Goal: Share content: Share content

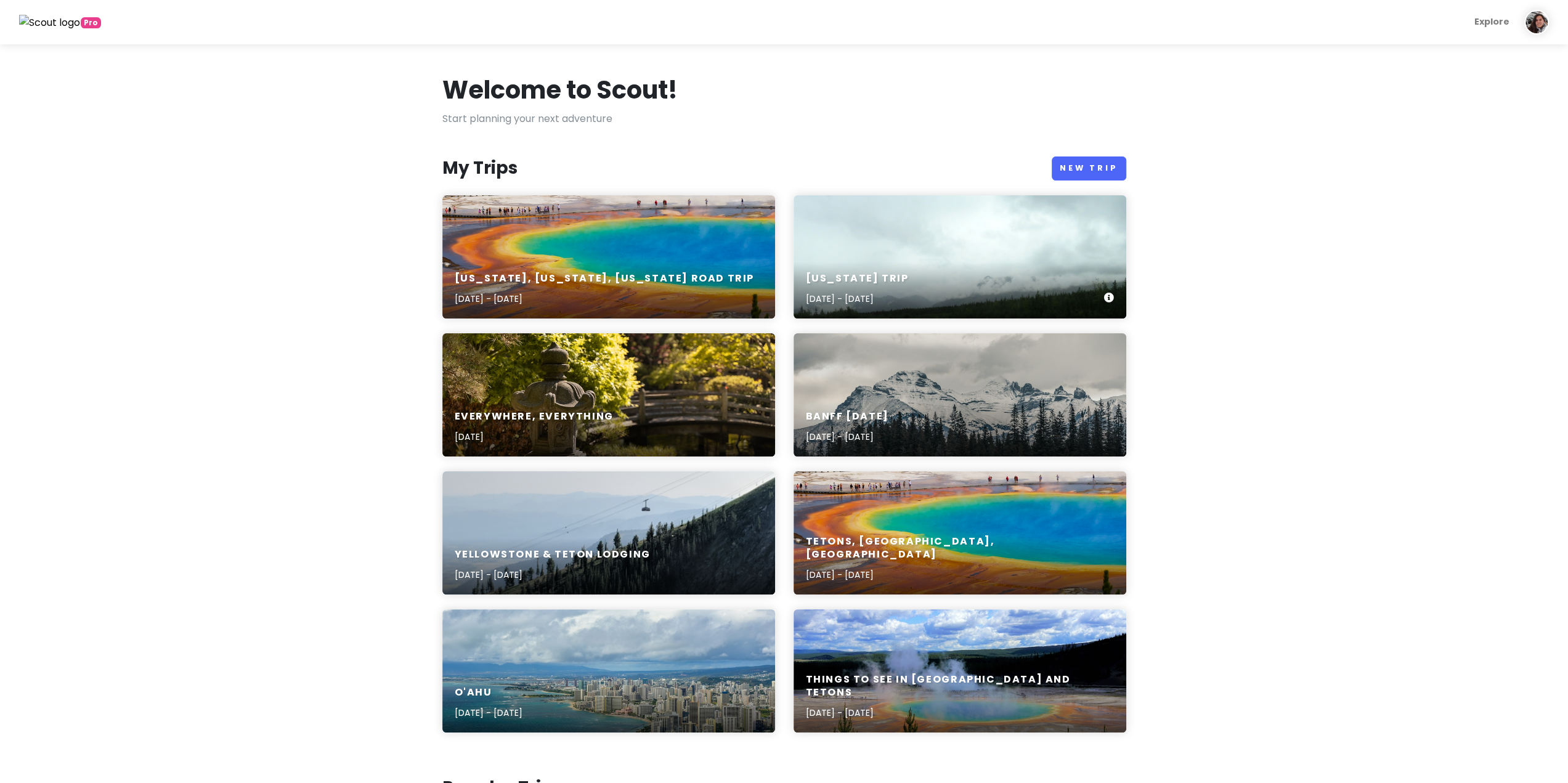
click at [909, 297] on p "[DATE] - [DATE]" at bounding box center [857, 299] width 103 height 14
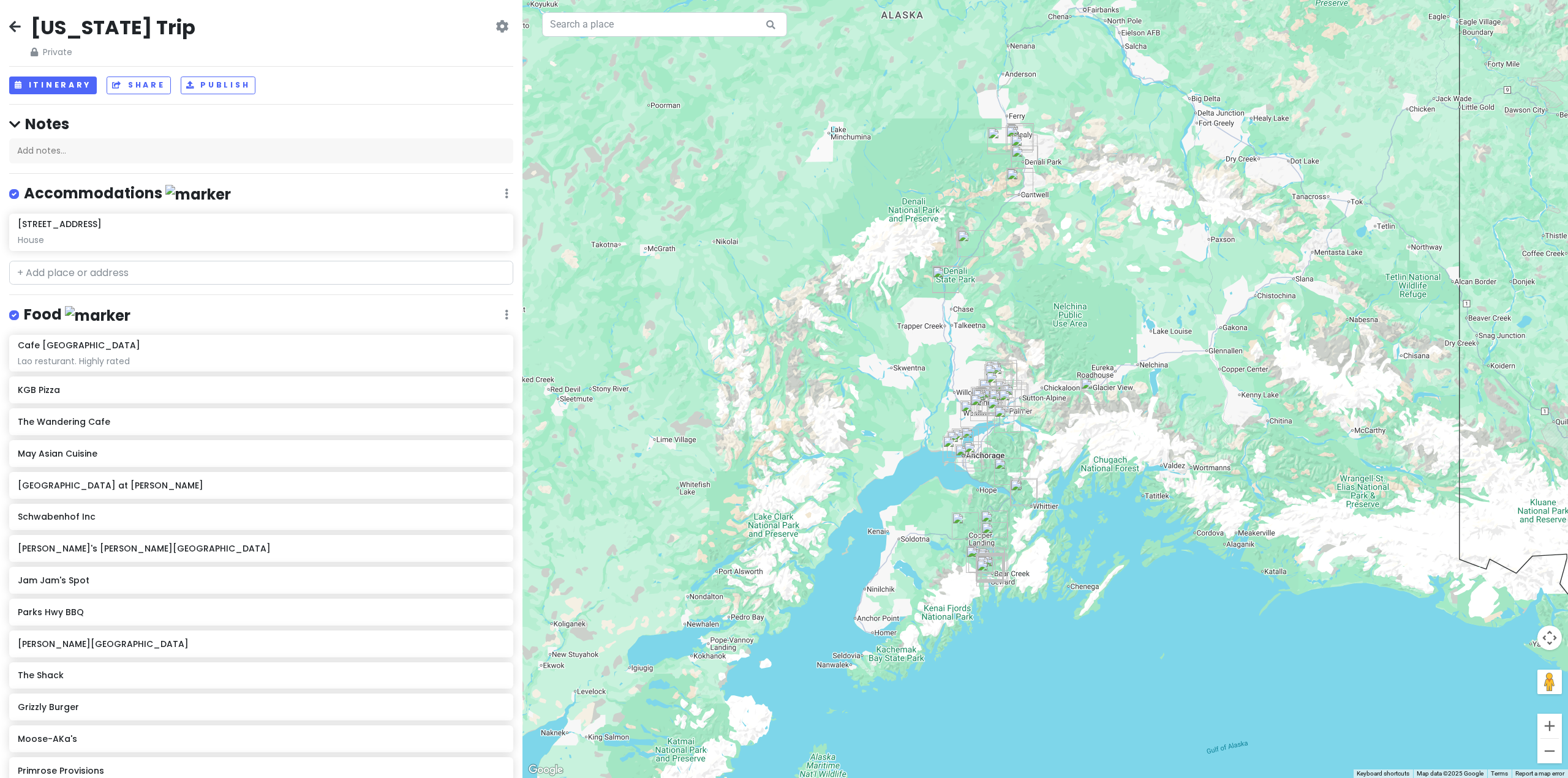
drag, startPoint x: 1066, startPoint y: 368, endPoint x: 1046, endPoint y: 340, distance: 34.4
click at [1046, 340] on div at bounding box center [1045, 389] width 1046 height 778
click at [496, 22] on icon at bounding box center [502, 26] width 13 height 10
click at [132, 86] on button "Share" at bounding box center [138, 85] width 63 height 18
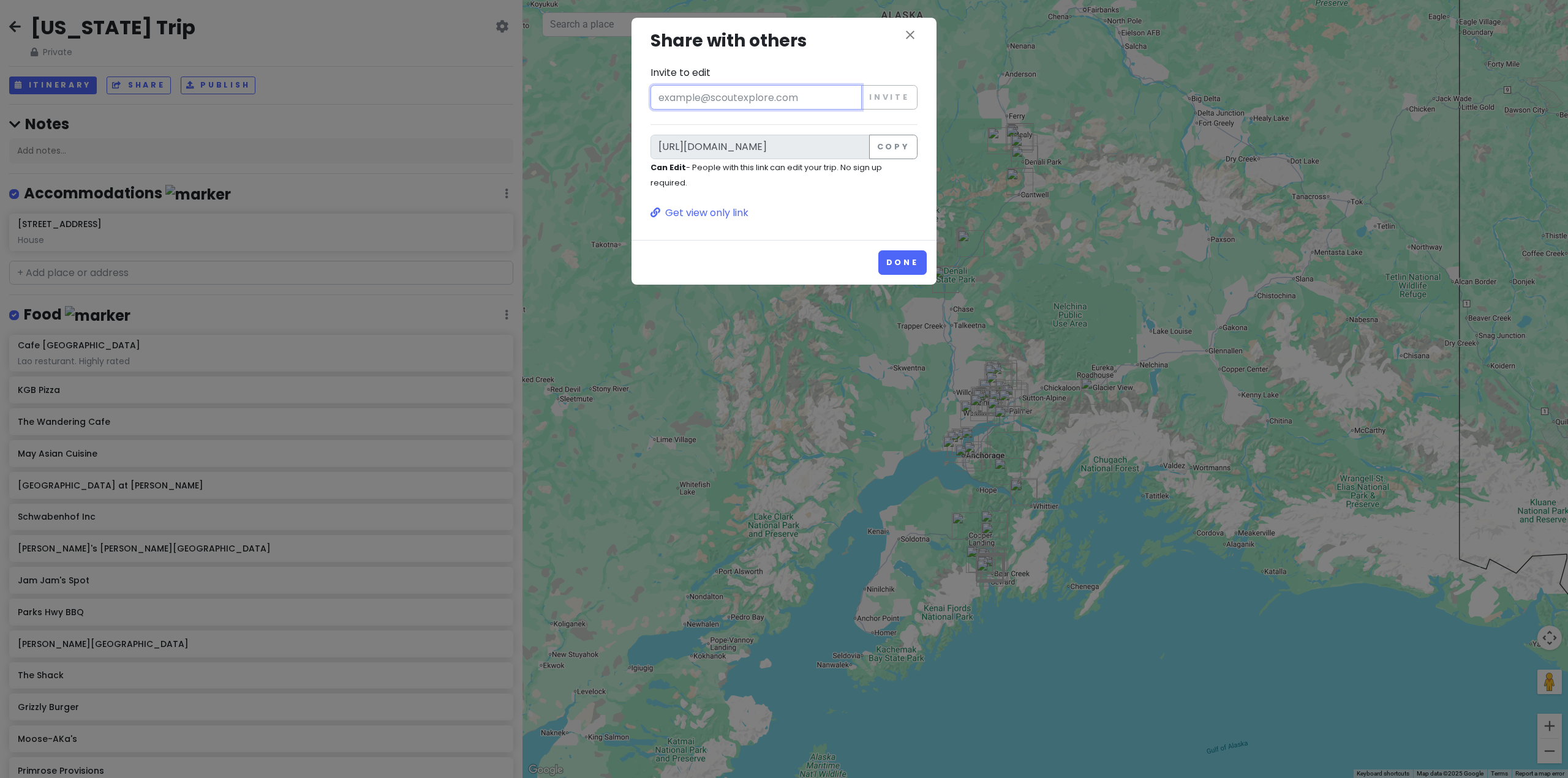
click at [743, 101] on input "Invite to edit" at bounding box center [756, 97] width 211 height 24
click at [796, 60] on div "close Share with others Invite to edit Invite [URL][DOMAIN_NAME] Copy Can Edit …" at bounding box center [784, 124] width 285 height 193
click at [705, 214] on p "Get view only link" at bounding box center [784, 213] width 267 height 16
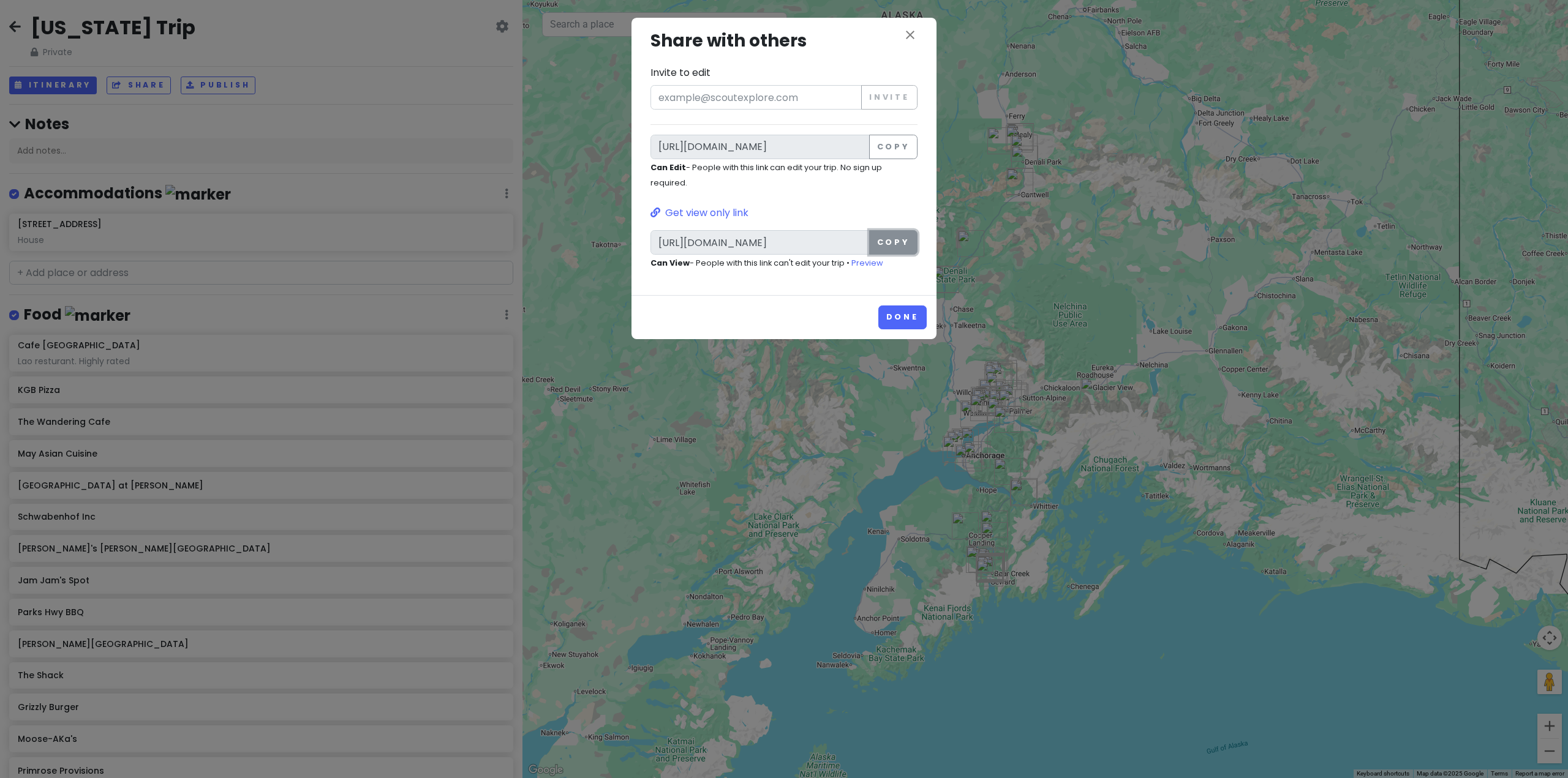
click at [893, 239] on button "Copy" at bounding box center [893, 242] width 49 height 24
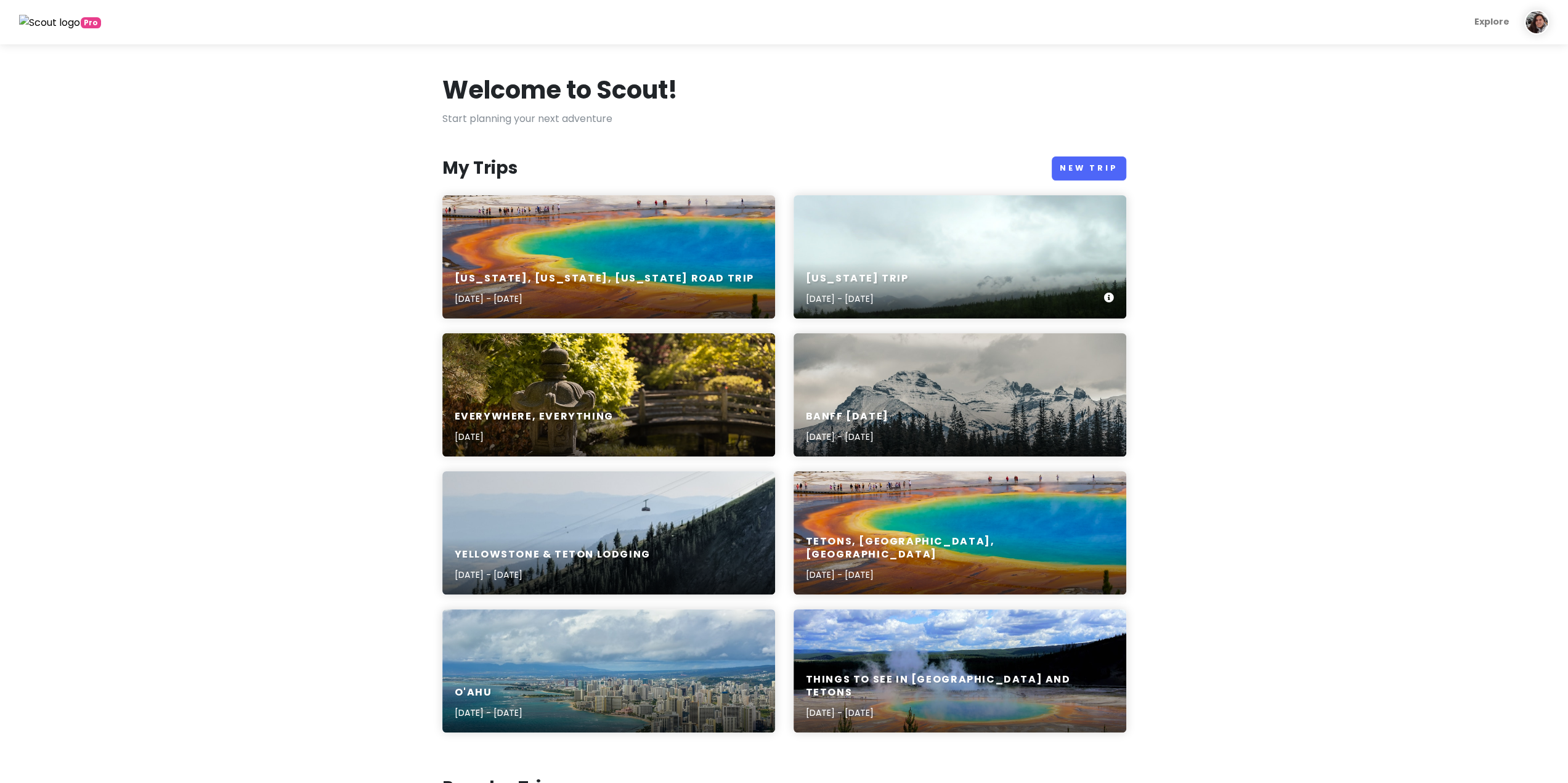
click at [959, 281] on div "[US_STATE] Trip [DATE] - [DATE]" at bounding box center [960, 290] width 333 height 59
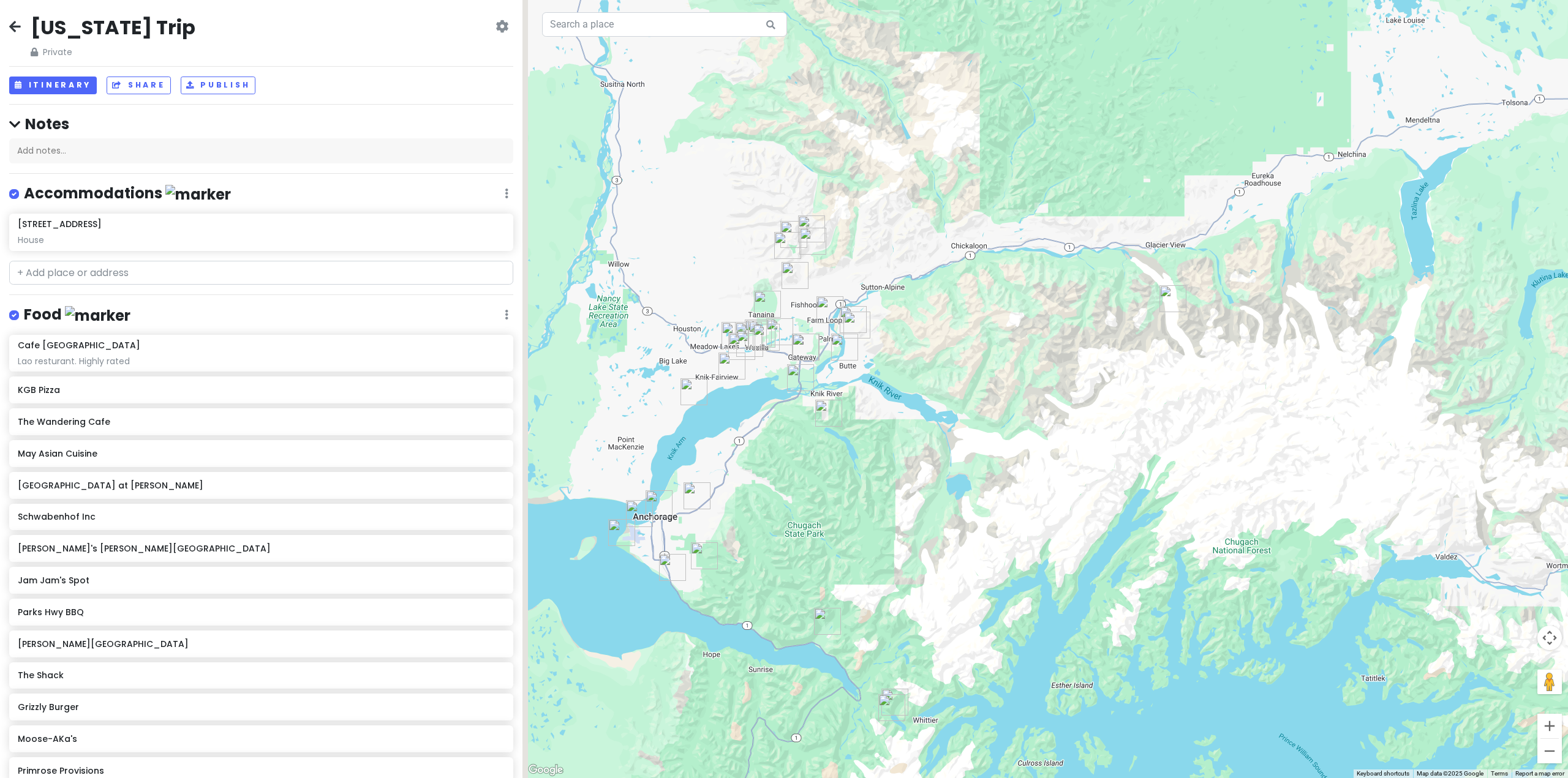
drag, startPoint x: 827, startPoint y: 606, endPoint x: 1210, endPoint y: 397, distance: 436.3
click at [1246, 396] on div at bounding box center [1045, 389] width 1046 height 778
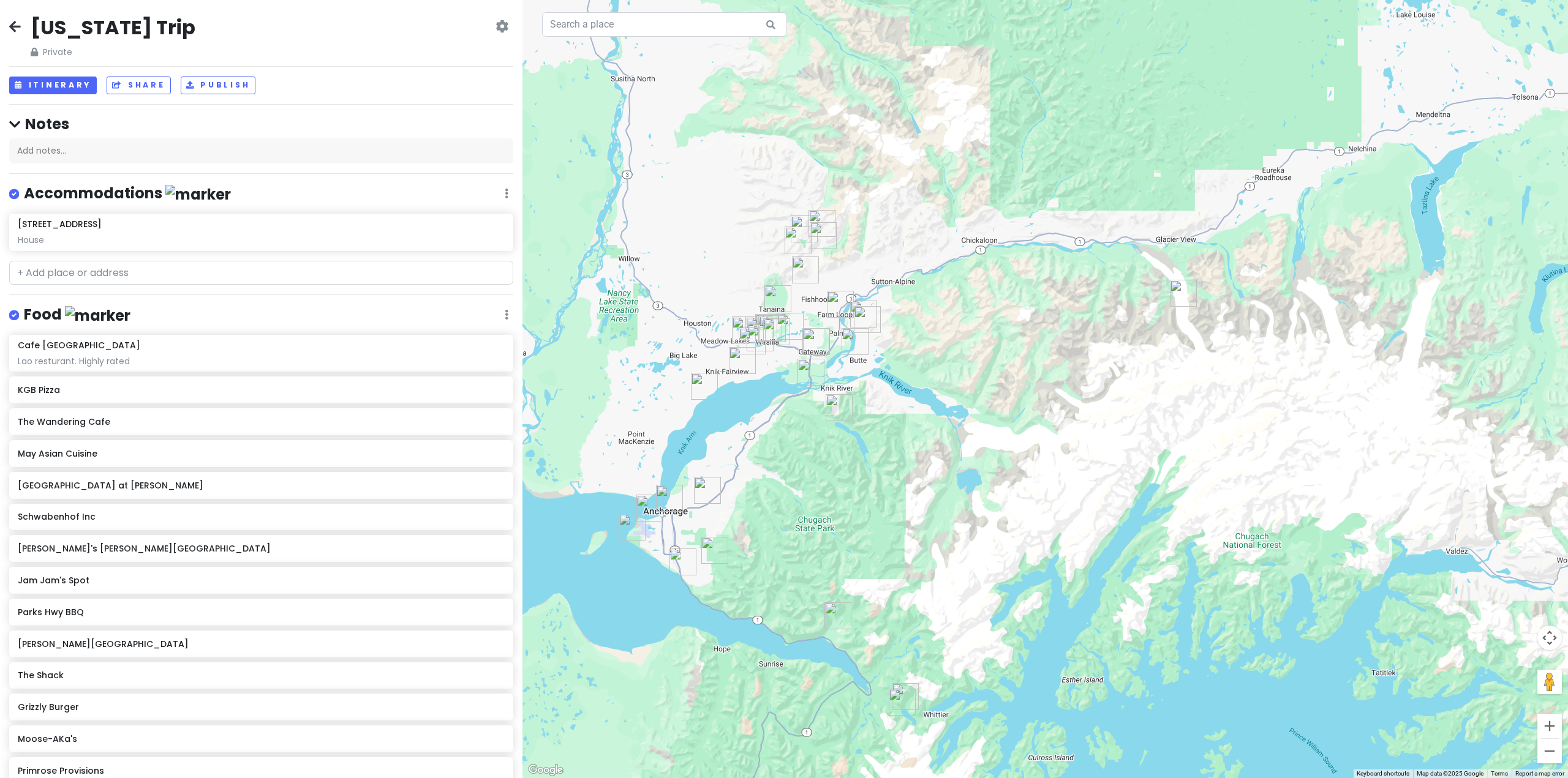
drag, startPoint x: 988, startPoint y: 399, endPoint x: 1077, endPoint y: 395, distance: 89.1
click at [1077, 395] on div at bounding box center [1045, 389] width 1046 height 778
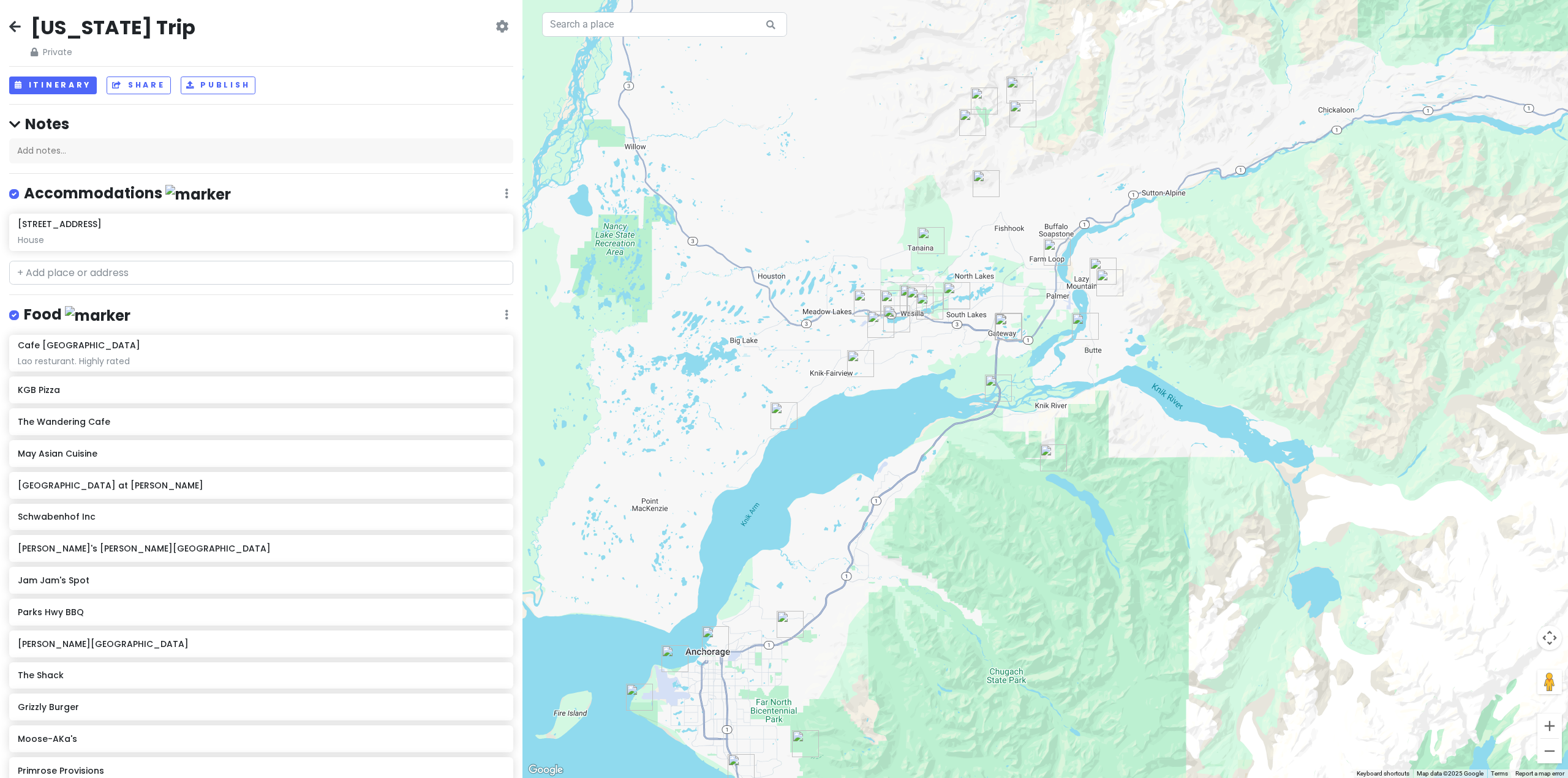
drag, startPoint x: 1015, startPoint y: 384, endPoint x: 1212, endPoint y: 405, distance: 198.1
click at [1212, 405] on div at bounding box center [1045, 389] width 1046 height 778
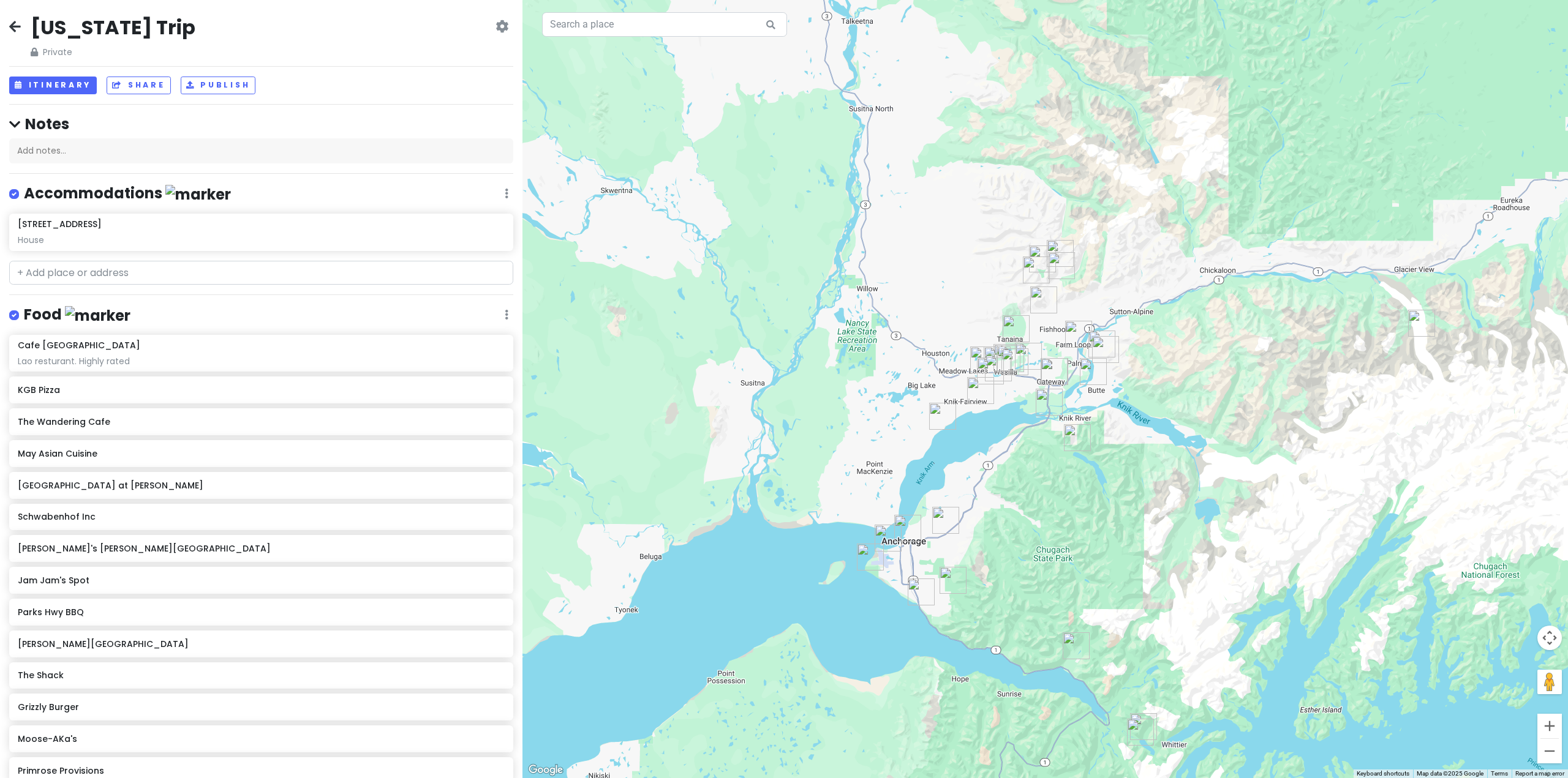
drag, startPoint x: 1161, startPoint y: 488, endPoint x: 1123, endPoint y: 453, distance: 51.7
click at [1125, 463] on div at bounding box center [1045, 389] width 1046 height 778
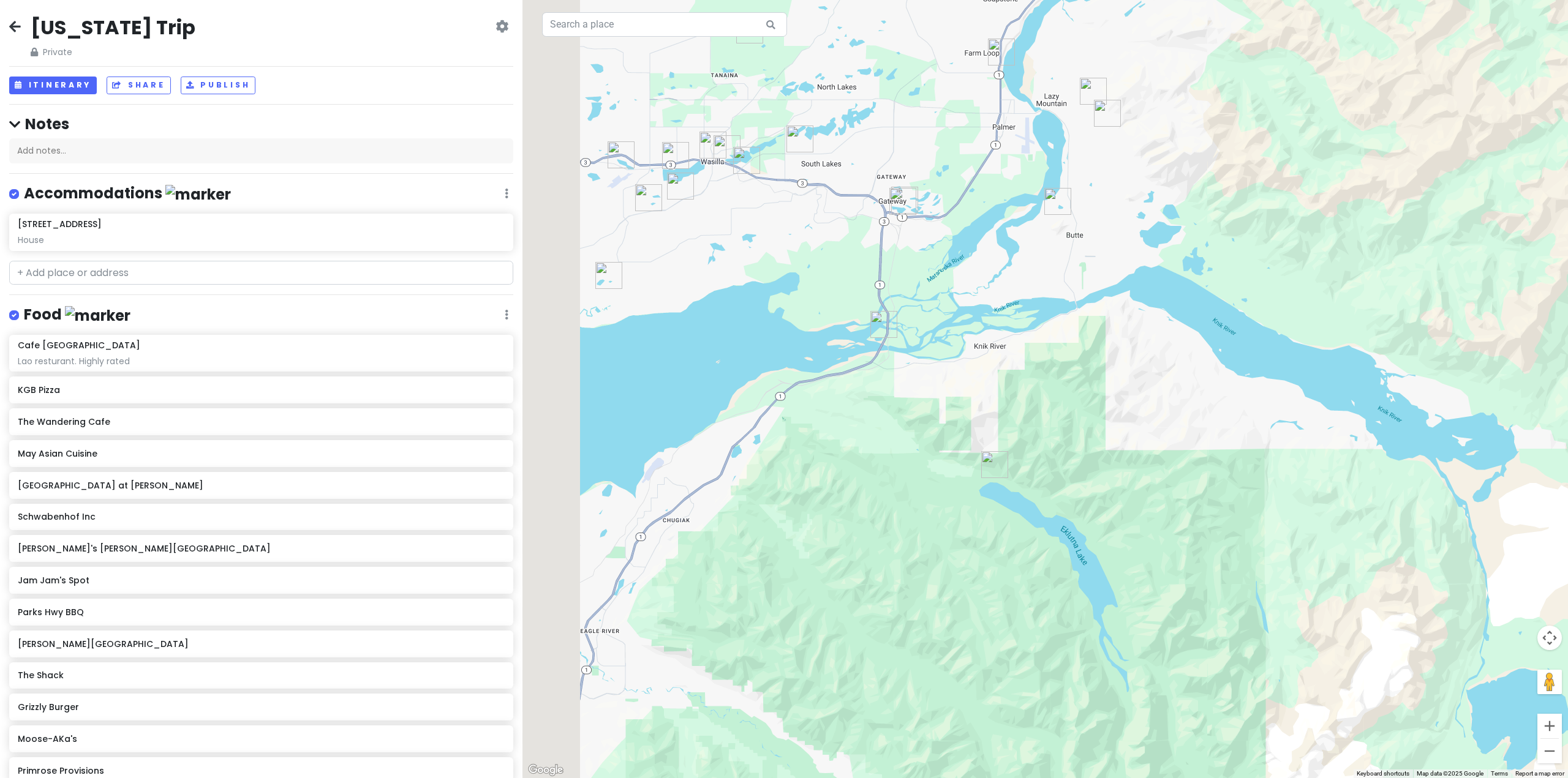
drag, startPoint x: 1068, startPoint y: 361, endPoint x: 1215, endPoint y: 501, distance: 203.0
click at [1215, 502] on div at bounding box center [1045, 389] width 1046 height 778
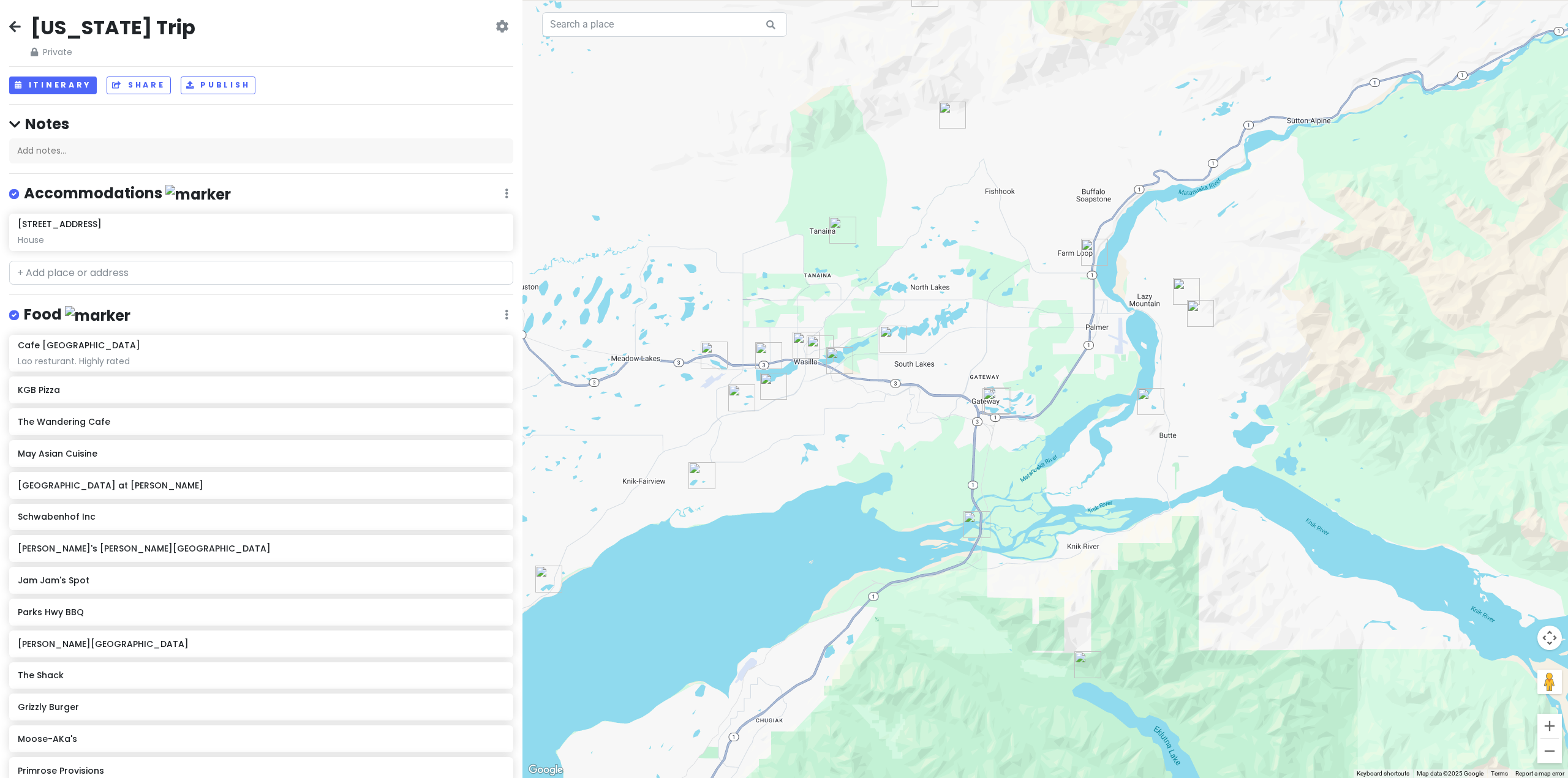
drag, startPoint x: 1085, startPoint y: 421, endPoint x: 1093, endPoint y: 529, distance: 108.3
click at [1095, 528] on div at bounding box center [1045, 389] width 1046 height 778
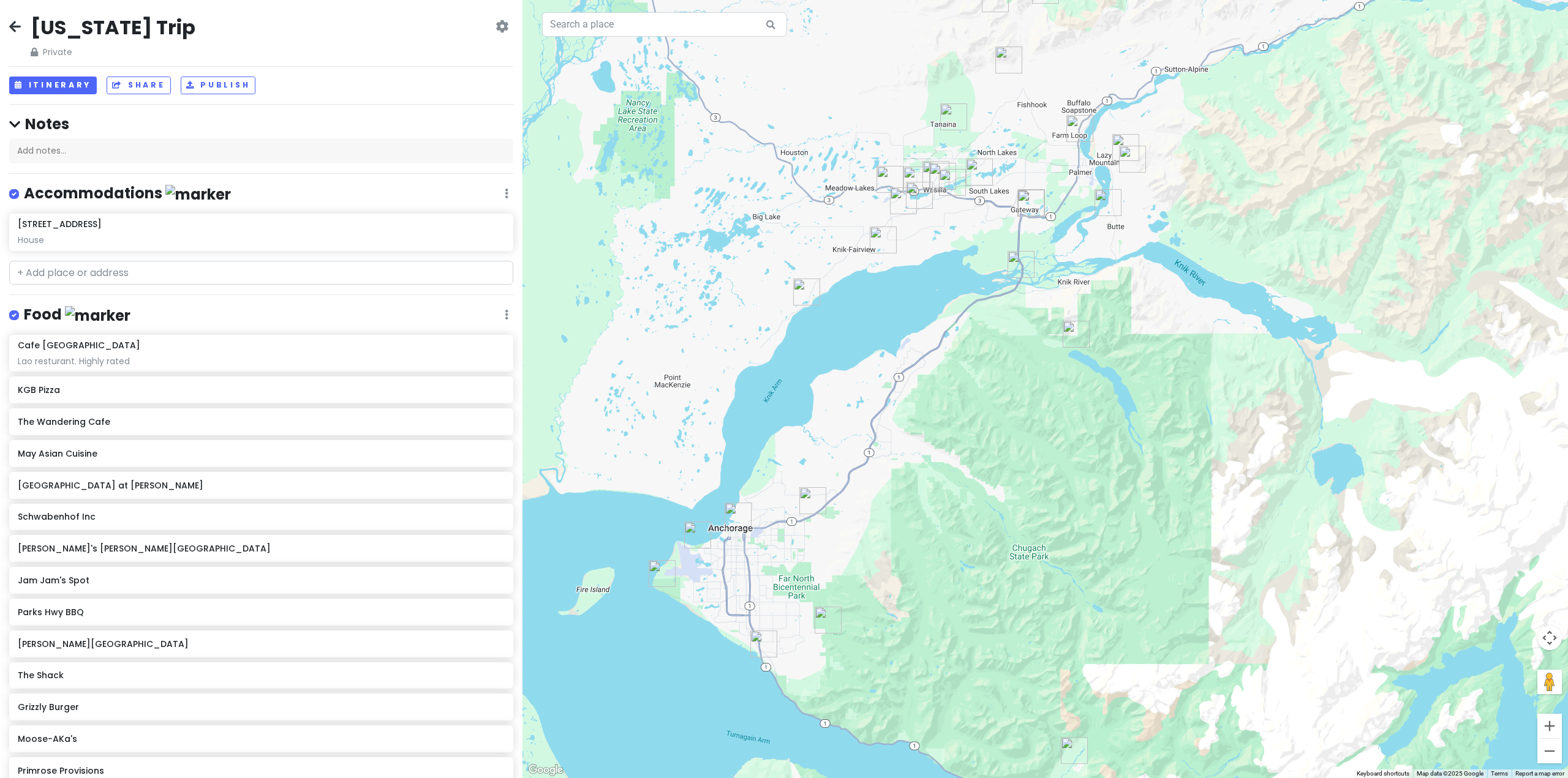
drag, startPoint x: 1001, startPoint y: 590, endPoint x: 983, endPoint y: 291, distance: 299.5
click at [985, 287] on div at bounding box center [1045, 389] width 1046 height 778
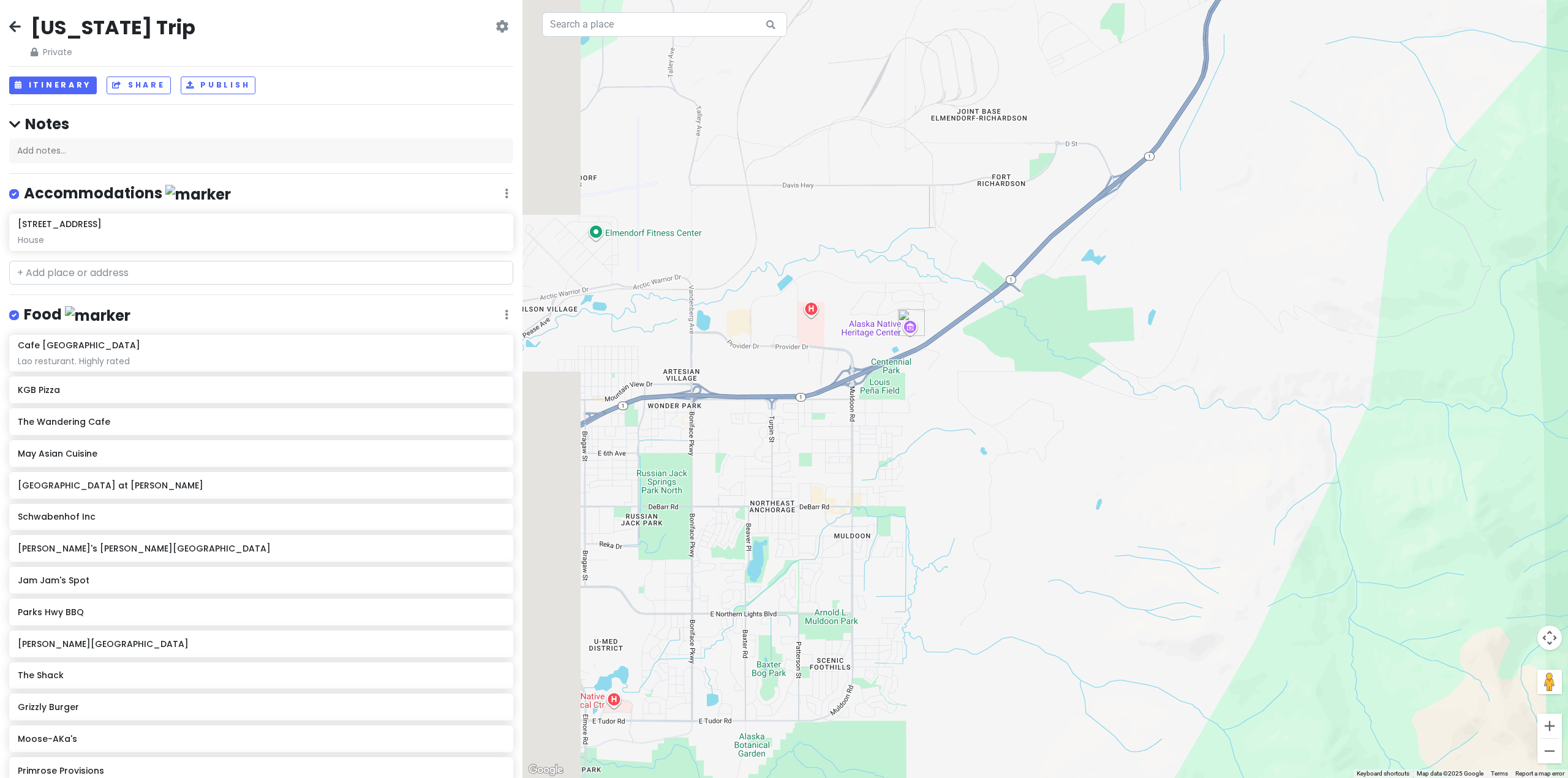
drag, startPoint x: 870, startPoint y: 481, endPoint x: 1091, endPoint y: 349, distance: 257.4
click at [1091, 349] on div at bounding box center [1045, 389] width 1046 height 778
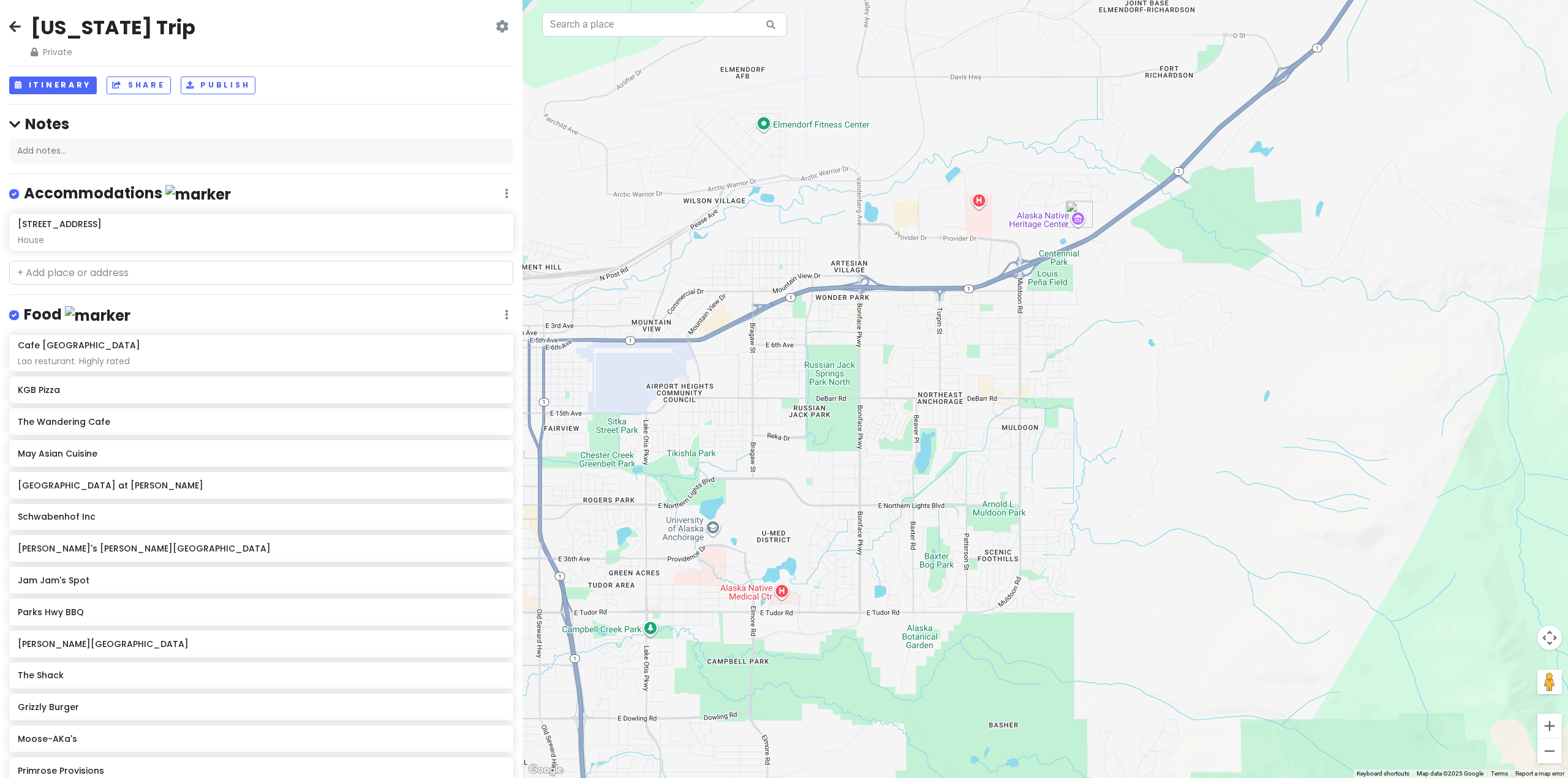
drag, startPoint x: 1069, startPoint y: 397, endPoint x: 1077, endPoint y: 396, distance: 8.1
click at [1090, 396] on div at bounding box center [1045, 389] width 1046 height 778
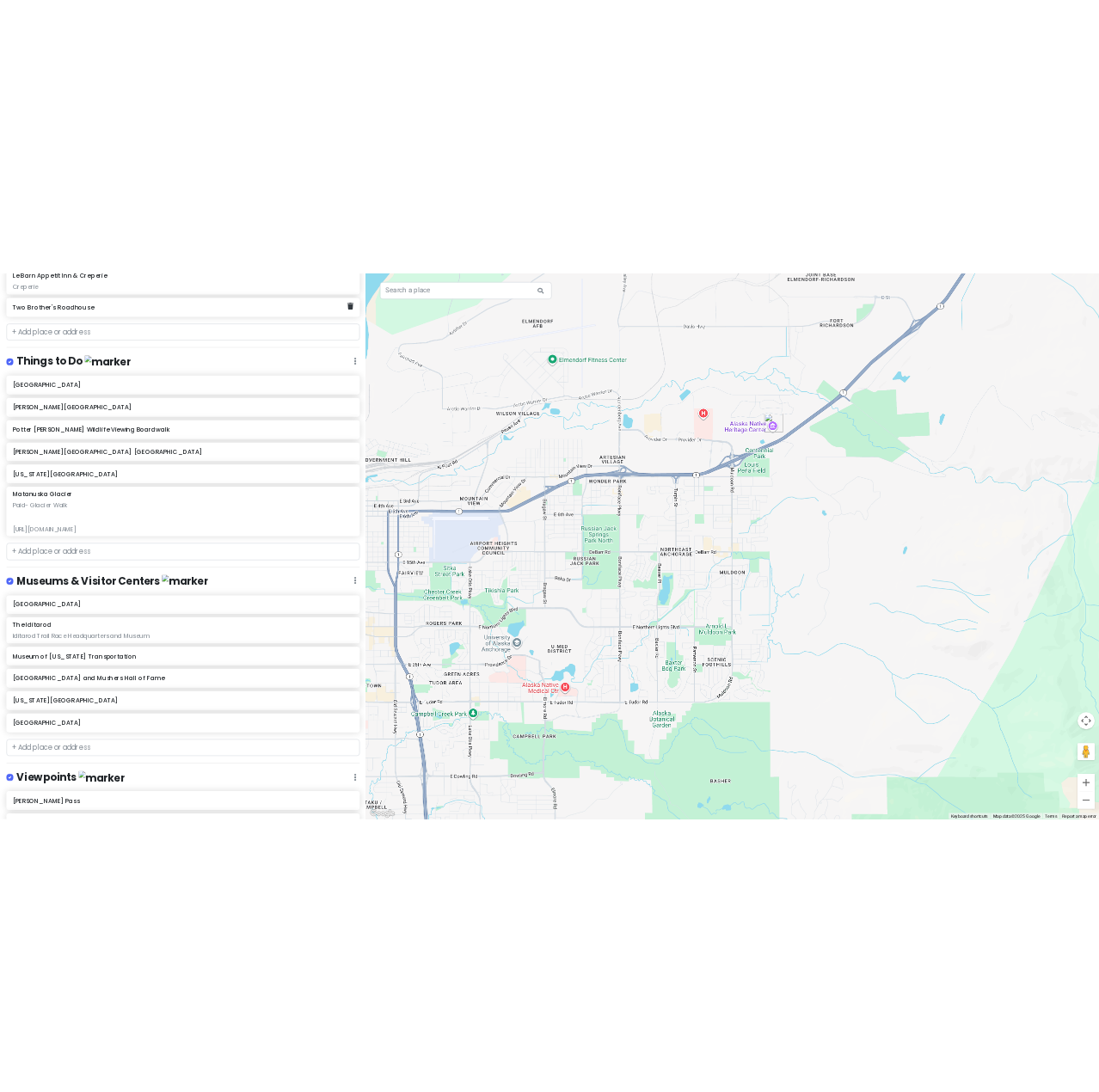
scroll to position [1290, 0]
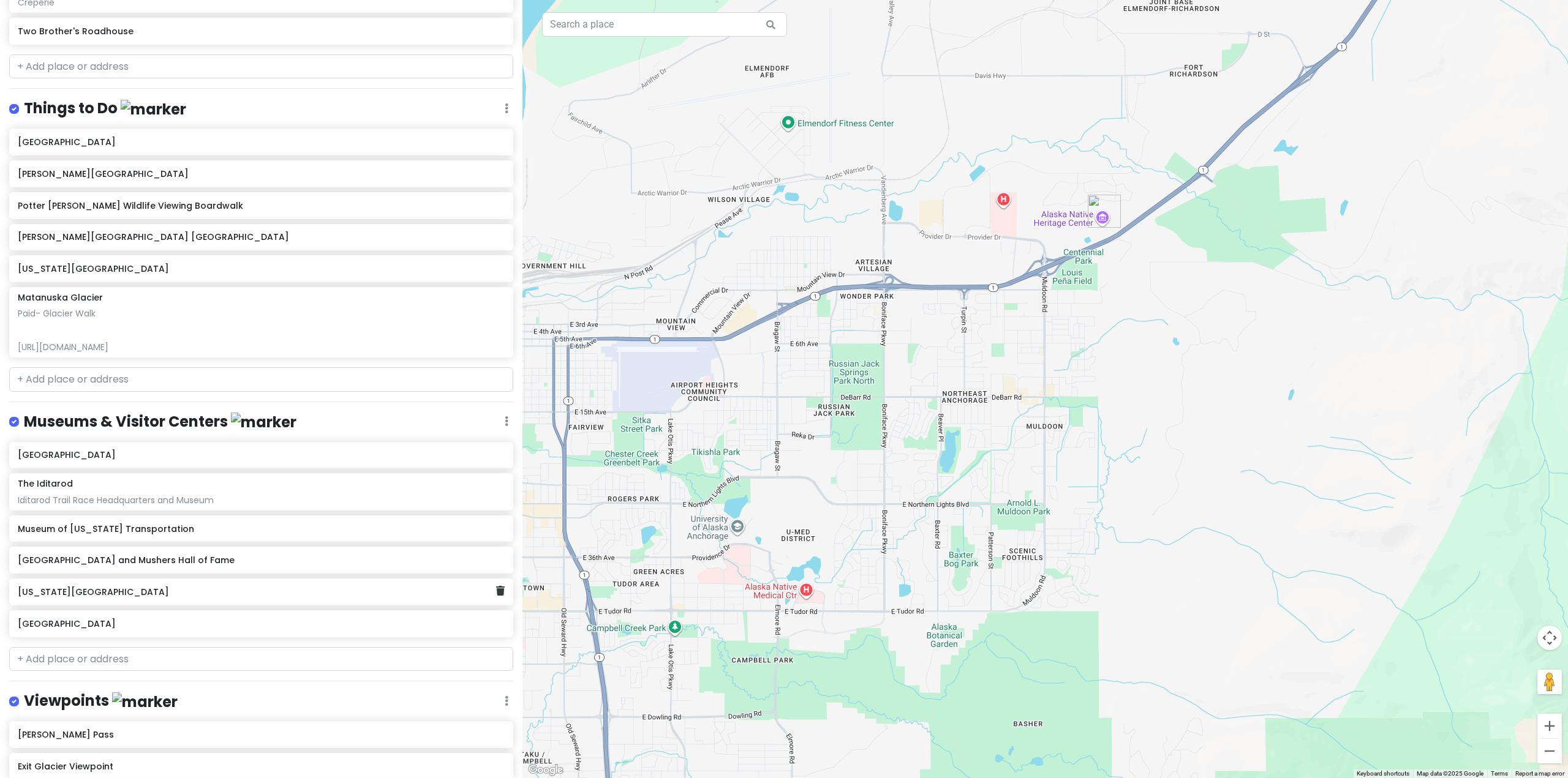
click at [124, 591] on h6 "[US_STATE][GEOGRAPHIC_DATA]" at bounding box center [257, 592] width 478 height 11
